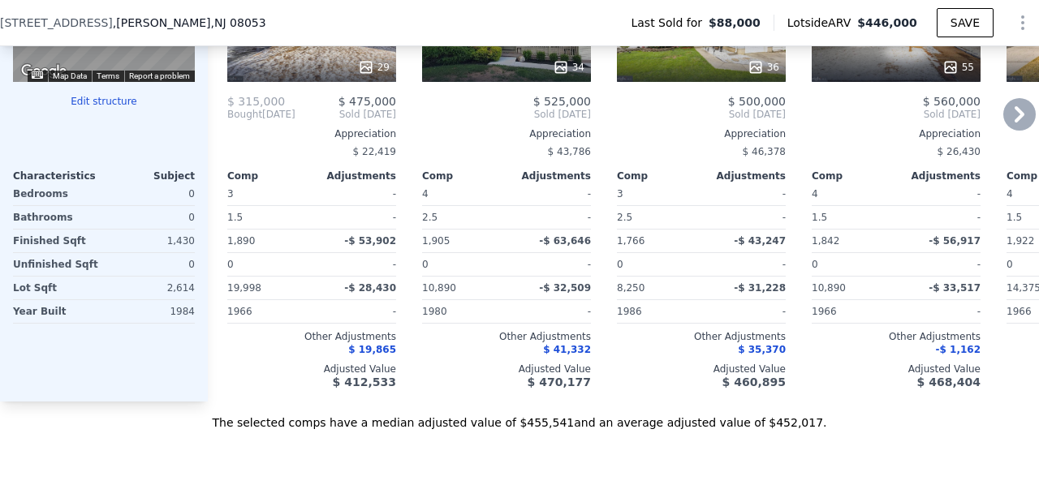
scroll to position [1617, 0]
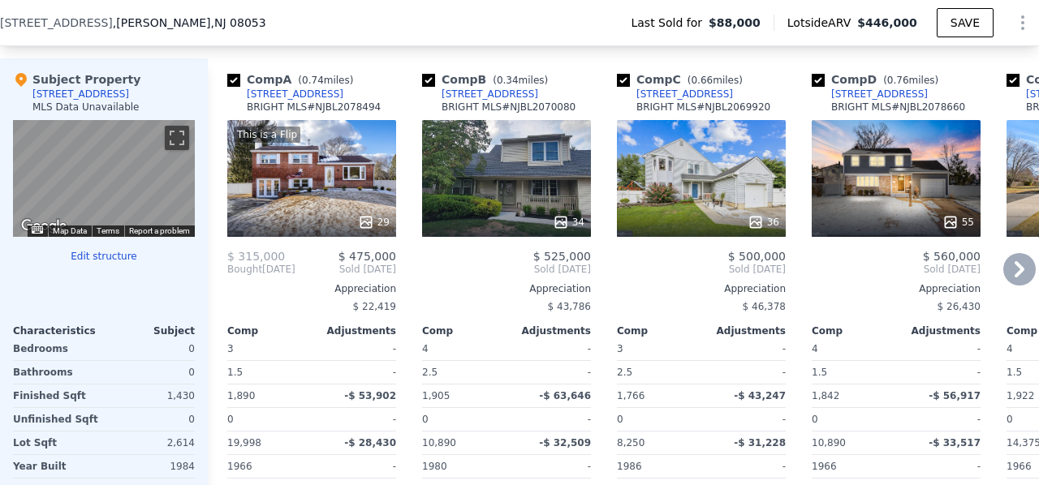
click at [231, 87] on input "checkbox" at bounding box center [233, 80] width 13 height 13
checkbox input "false"
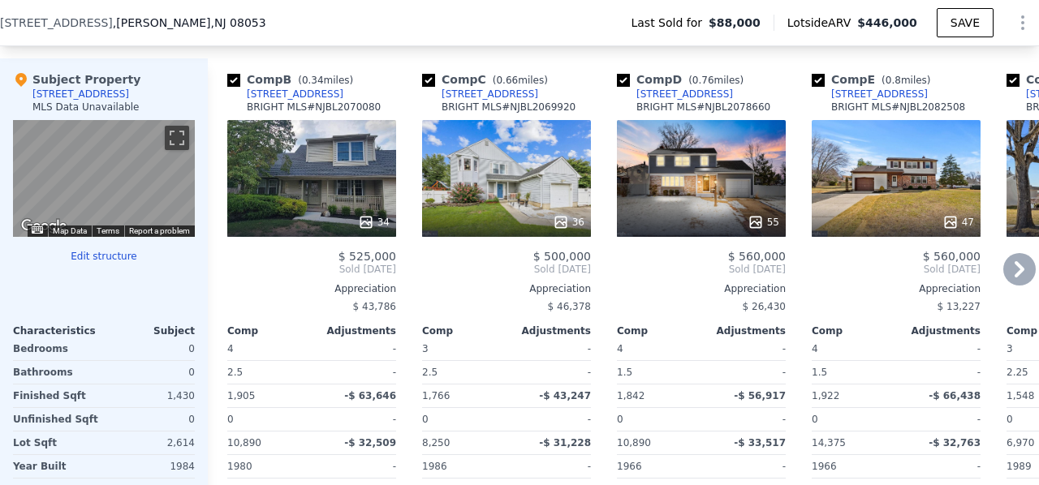
click at [427, 87] on input "checkbox" at bounding box center [428, 80] width 13 height 13
checkbox input "false"
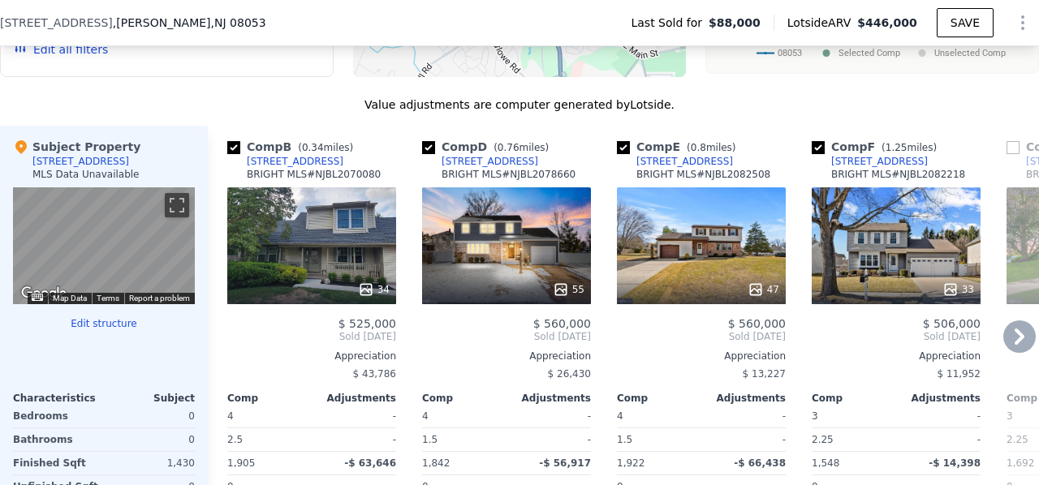
scroll to position [1535, 0]
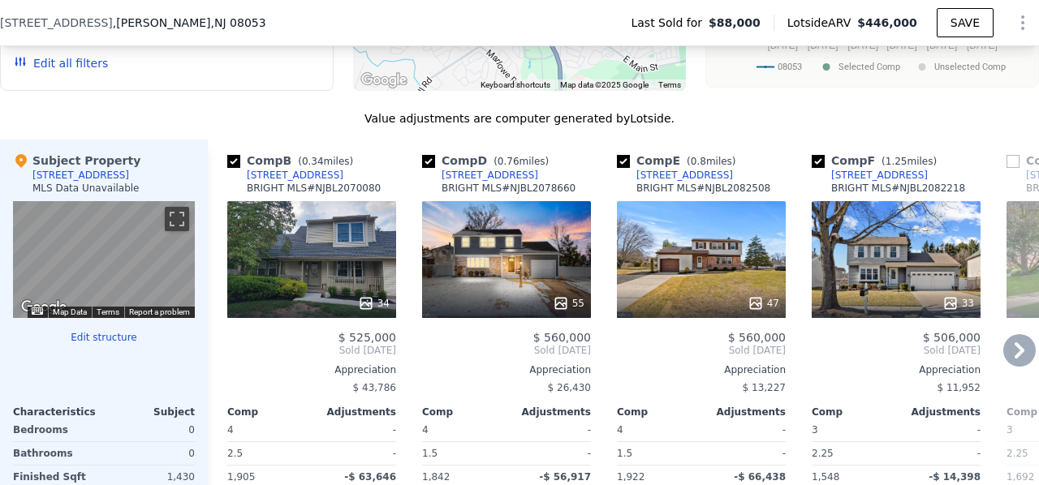
click at [428, 168] on input "checkbox" at bounding box center [428, 161] width 13 height 13
checkbox input "false"
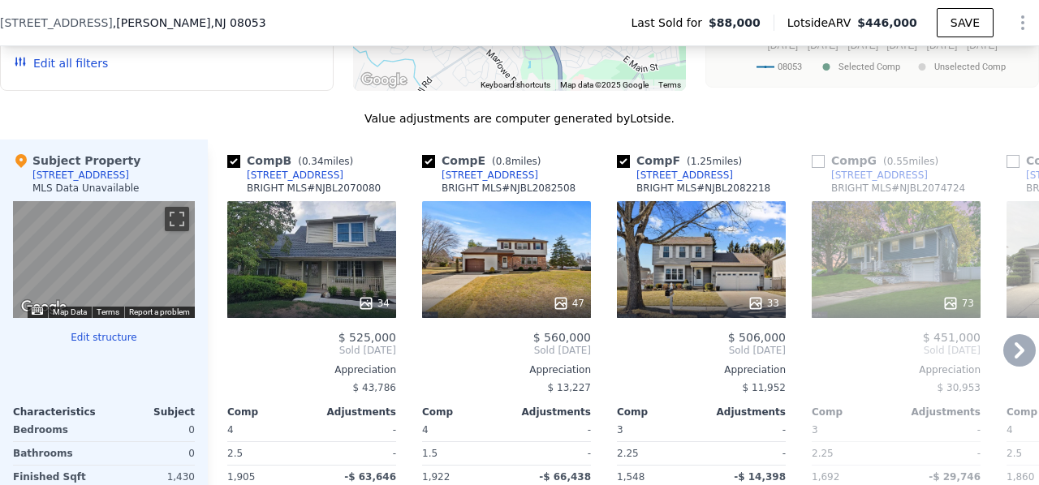
click at [428, 168] on input "checkbox" at bounding box center [428, 161] width 13 height 13
checkbox input "false"
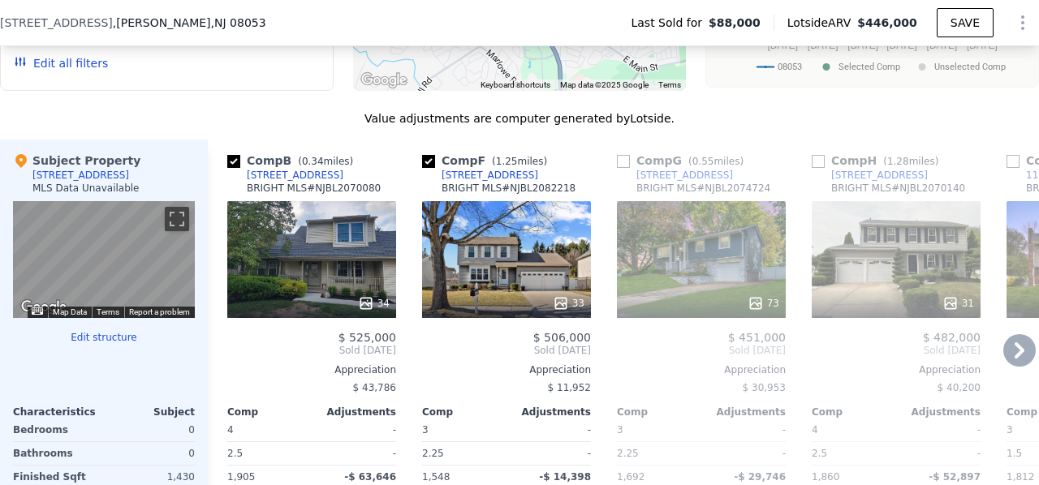
click at [428, 168] on input "checkbox" at bounding box center [428, 161] width 13 height 13
checkbox input "false"
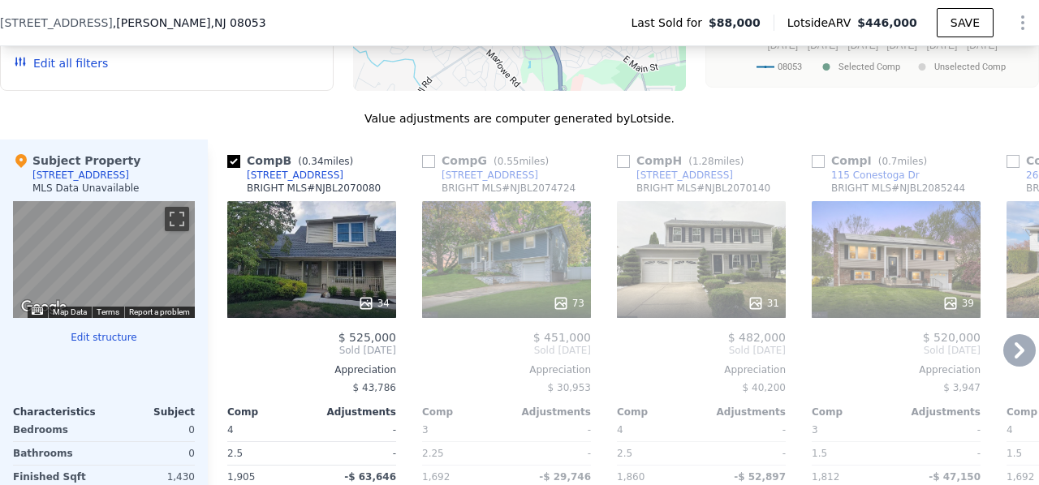
click at [428, 168] on input "checkbox" at bounding box center [428, 161] width 13 height 13
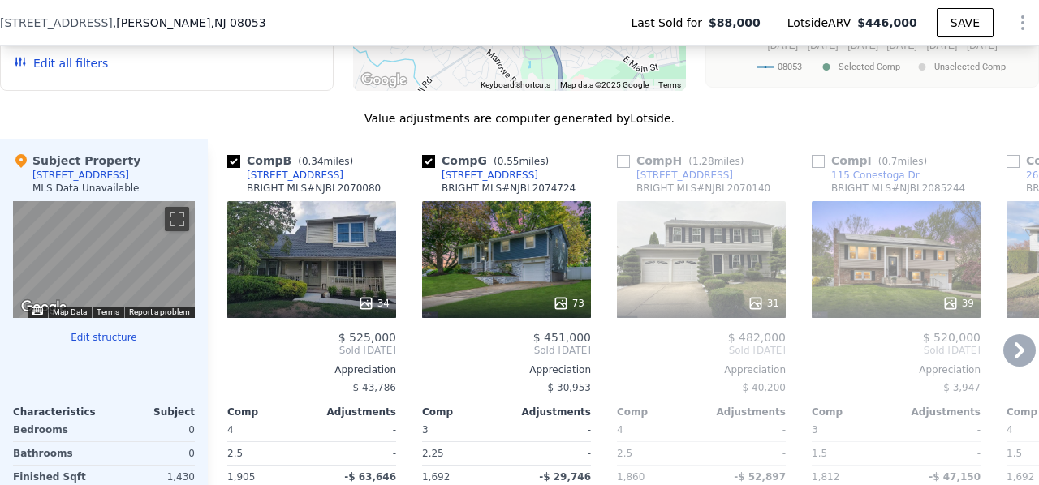
click at [428, 168] on input "checkbox" at bounding box center [428, 161] width 13 height 13
checkbox input "false"
